Goal: Transaction & Acquisition: Purchase product/service

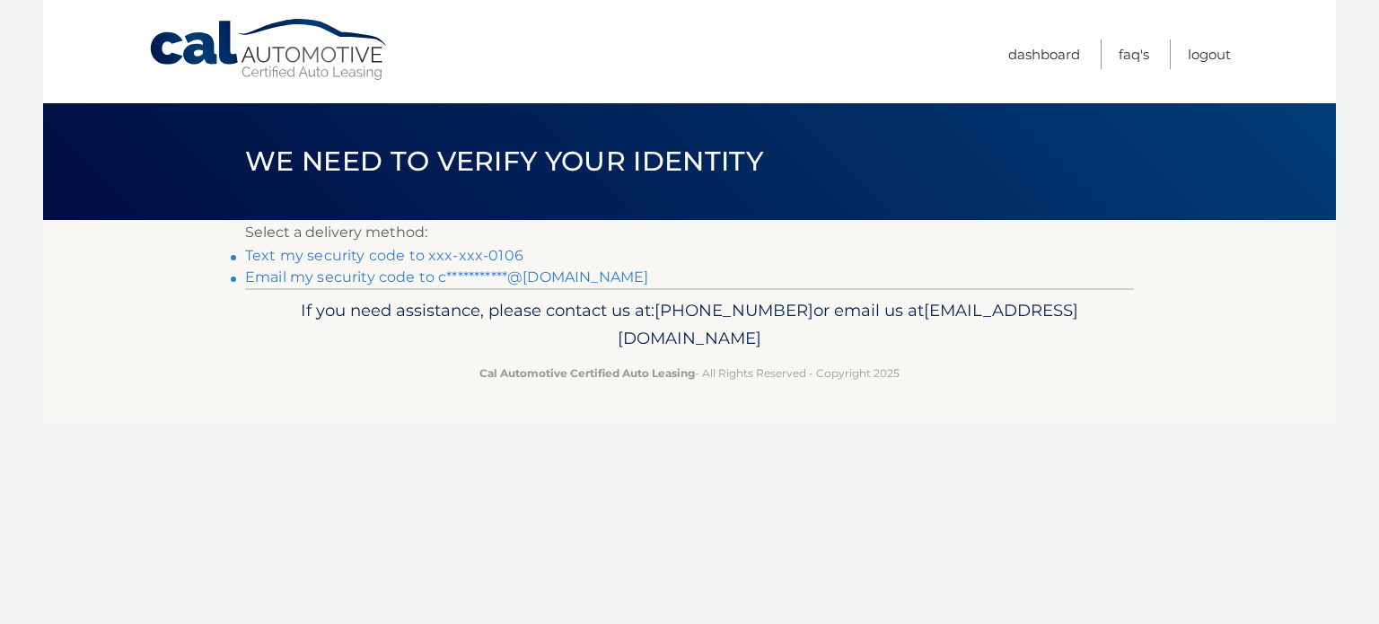
click at [379, 253] on link "Text my security code to xxx-xxx-0106" at bounding box center [384, 255] width 278 height 17
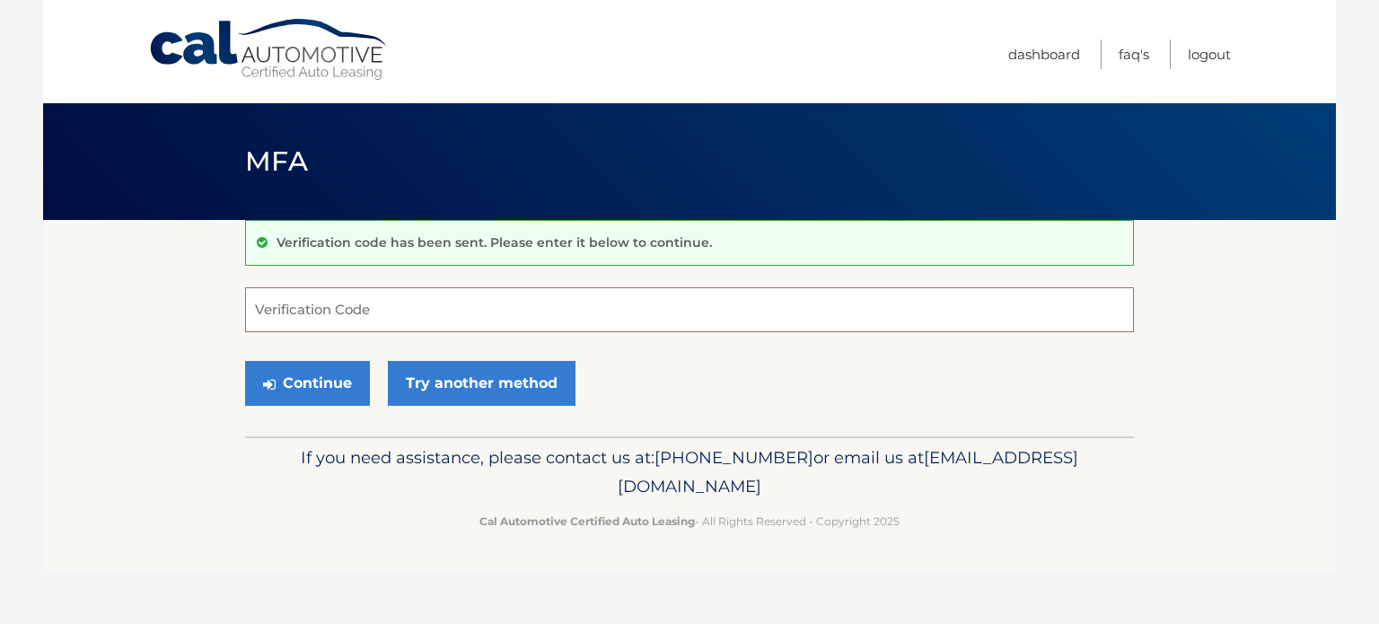
click at [330, 311] on input "Verification Code" at bounding box center [689, 309] width 889 height 45
click at [699, 519] on p "Cal Automotive Certified Auto Leasing - All Rights Reserved - Copyright 2025" at bounding box center [690, 521] width 866 height 19
click at [280, 325] on input "9" at bounding box center [689, 309] width 889 height 45
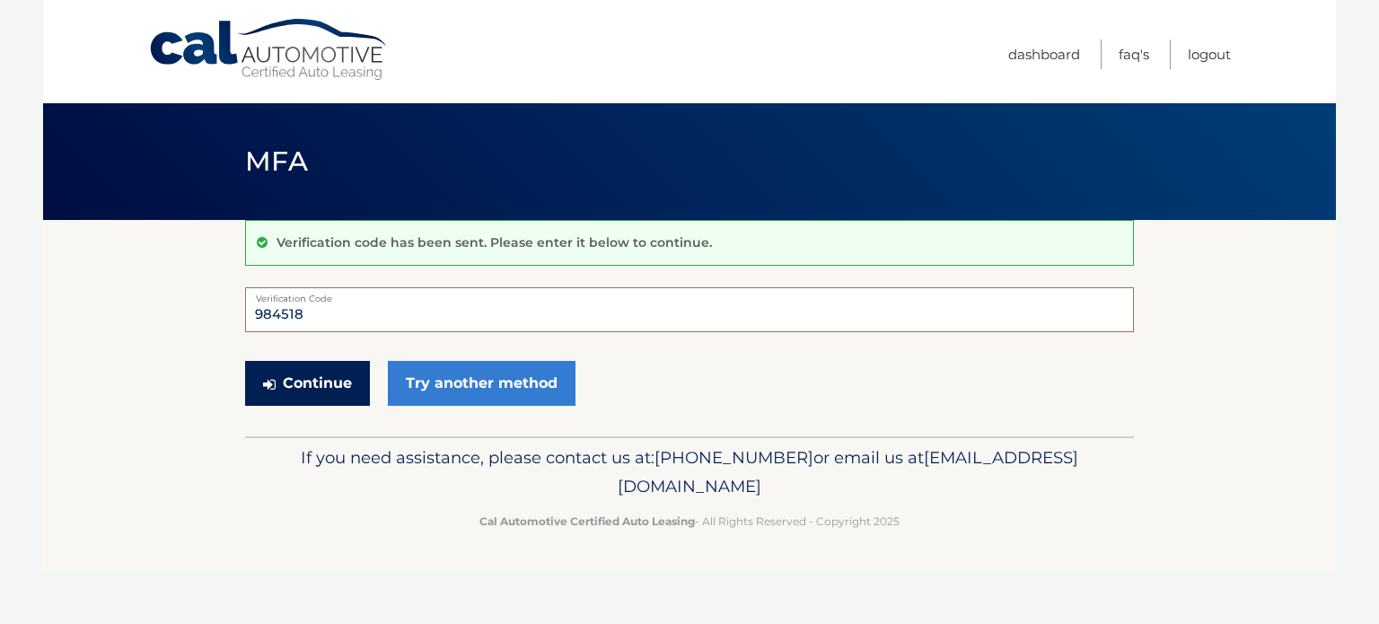
type input "984518"
click at [321, 399] on button "Continue" at bounding box center [307, 383] width 125 height 45
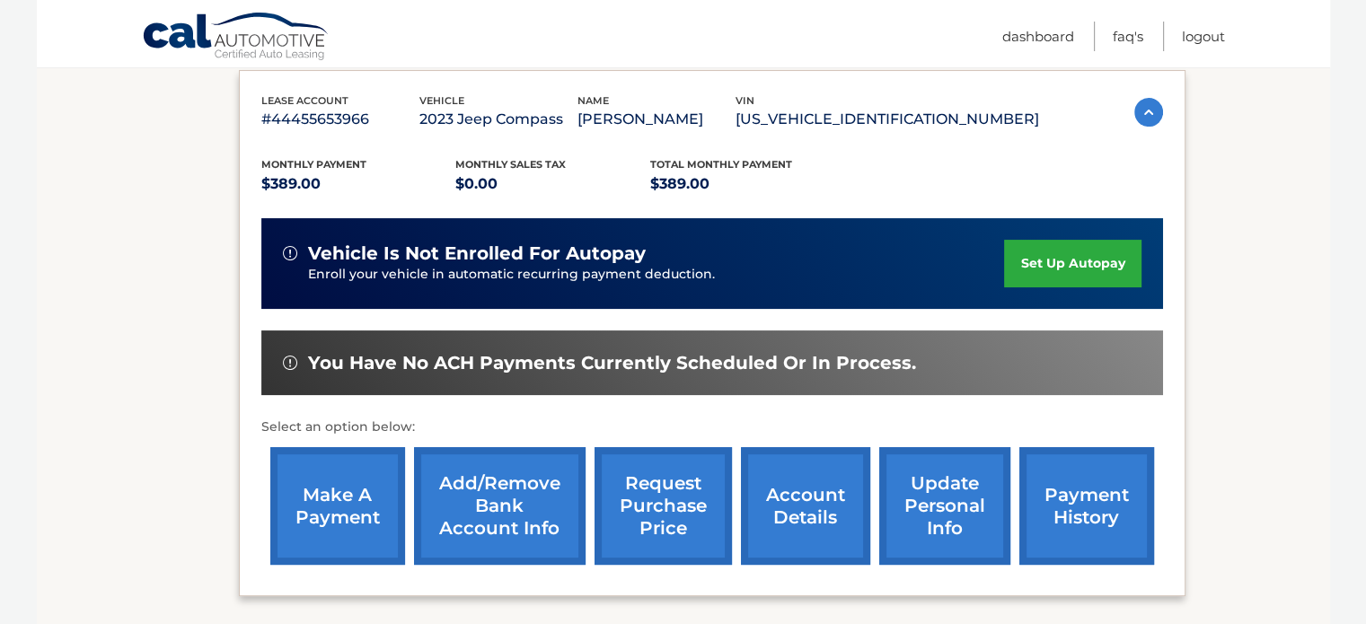
scroll to position [297, 0]
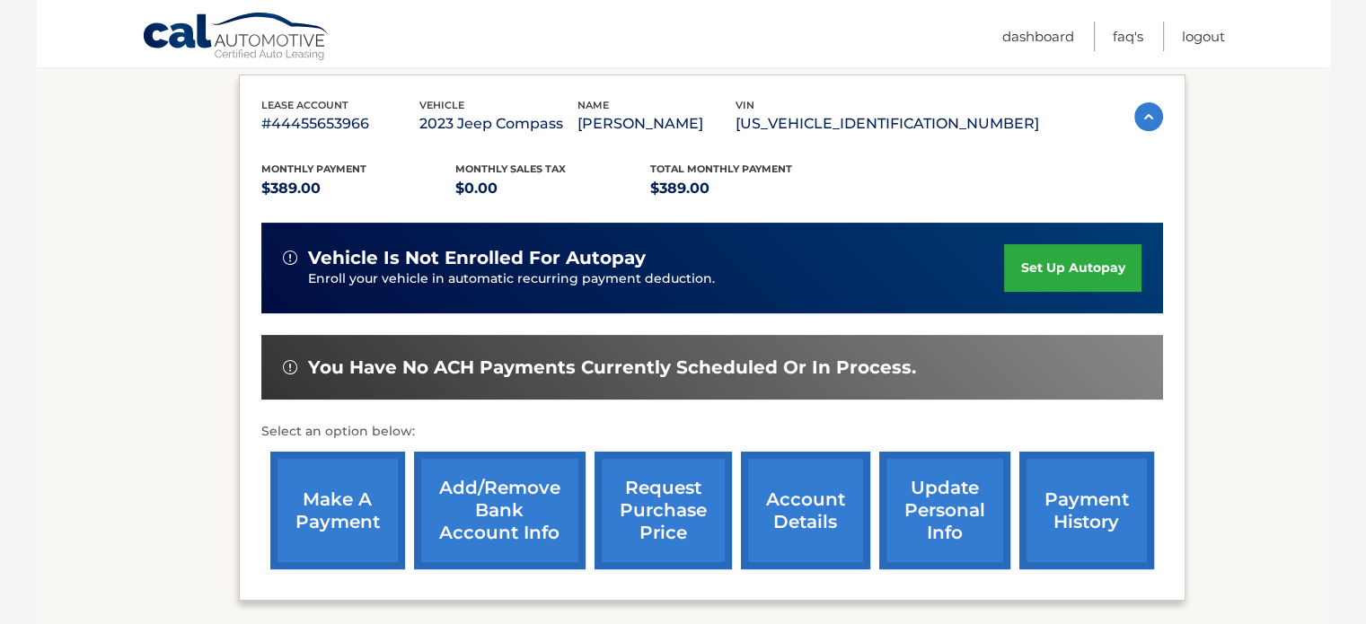
click at [323, 518] on link "make a payment" at bounding box center [337, 511] width 135 height 118
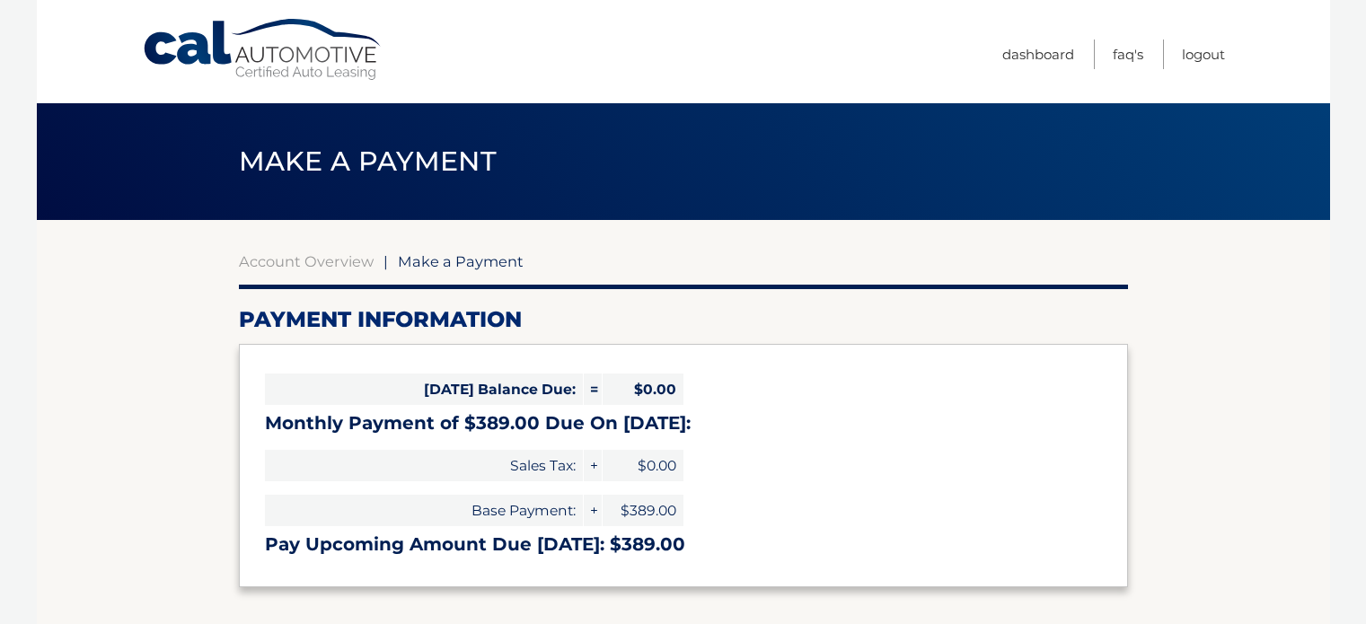
select select "ZWQxZWMwNGYtYjhjOS00ODIxLWEwOWUtMTc2ZjU3NjViNDY0"
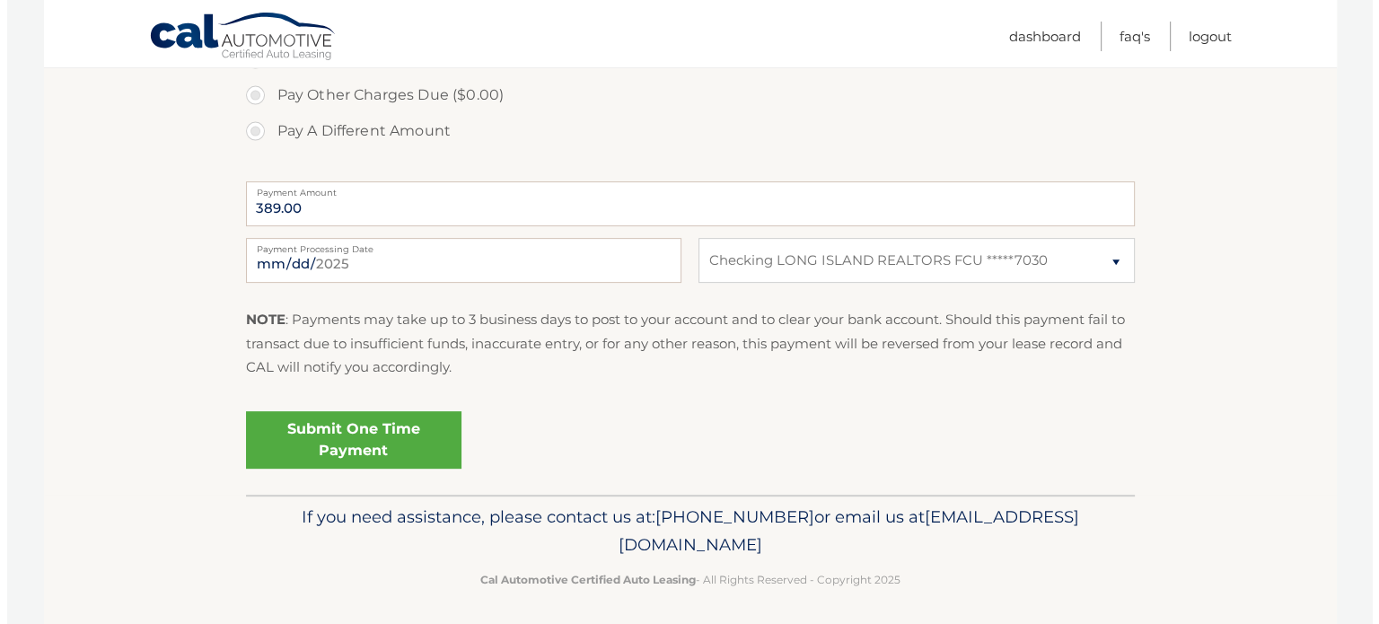
scroll to position [657, 0]
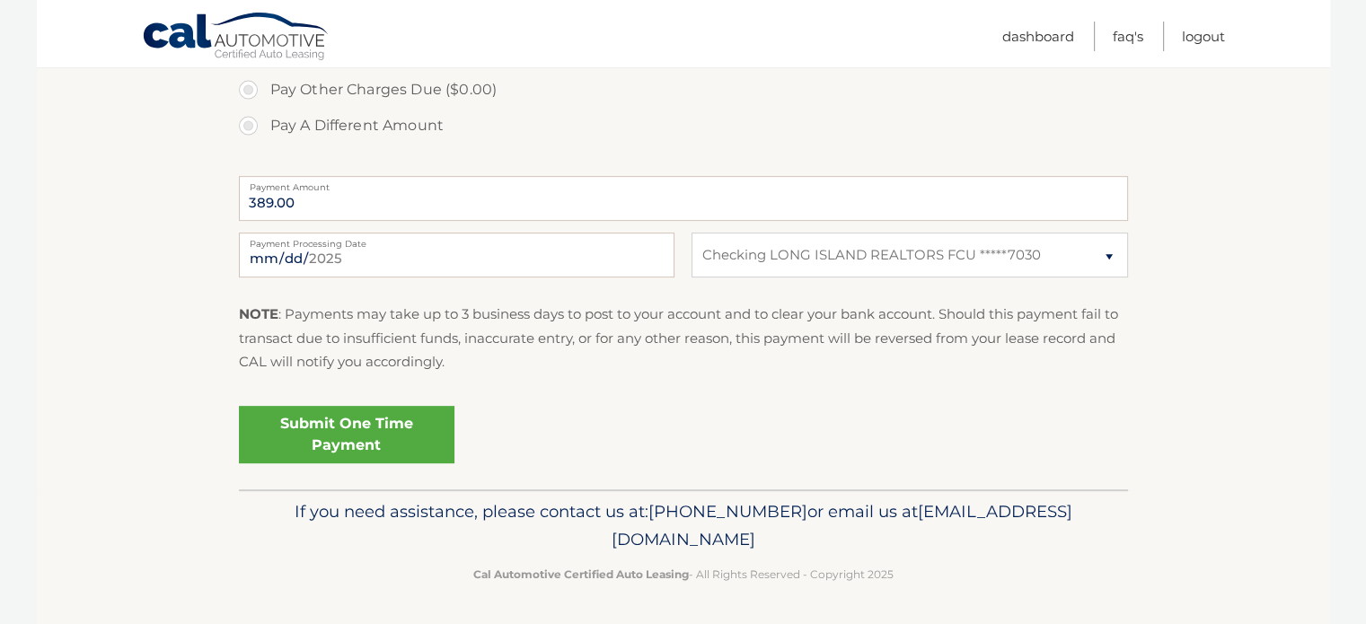
click at [395, 444] on link "Submit One Time Payment" at bounding box center [346, 434] width 215 height 57
